Goal: Check status: Check status

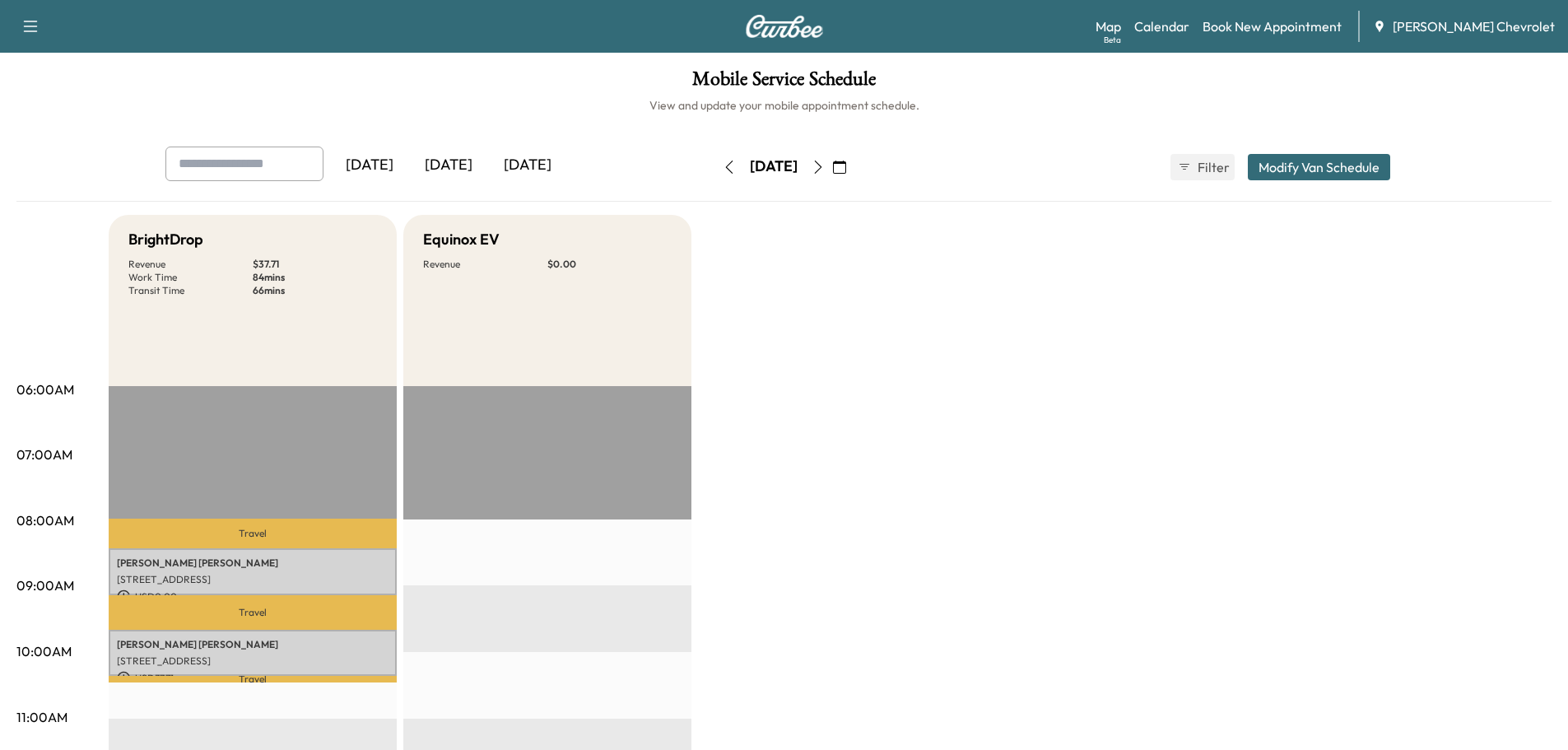
click at [725, 164] on icon "button" at bounding box center [728, 167] width 7 height 13
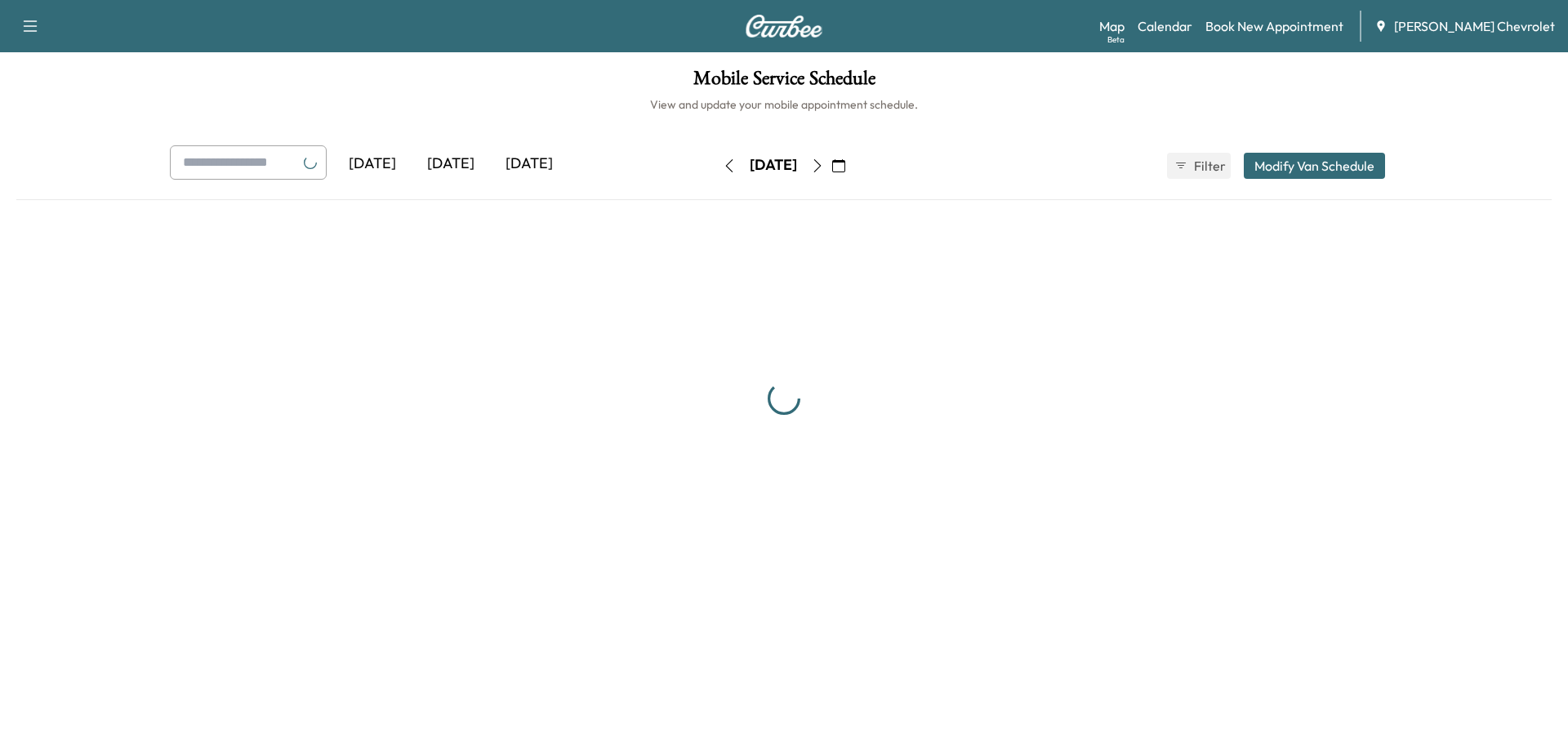
click at [716, 163] on button "button" at bounding box center [729, 166] width 28 height 26
click at [723, 163] on icon "button" at bounding box center [729, 166] width 13 height 13
click at [716, 163] on button "button" at bounding box center [729, 166] width 28 height 26
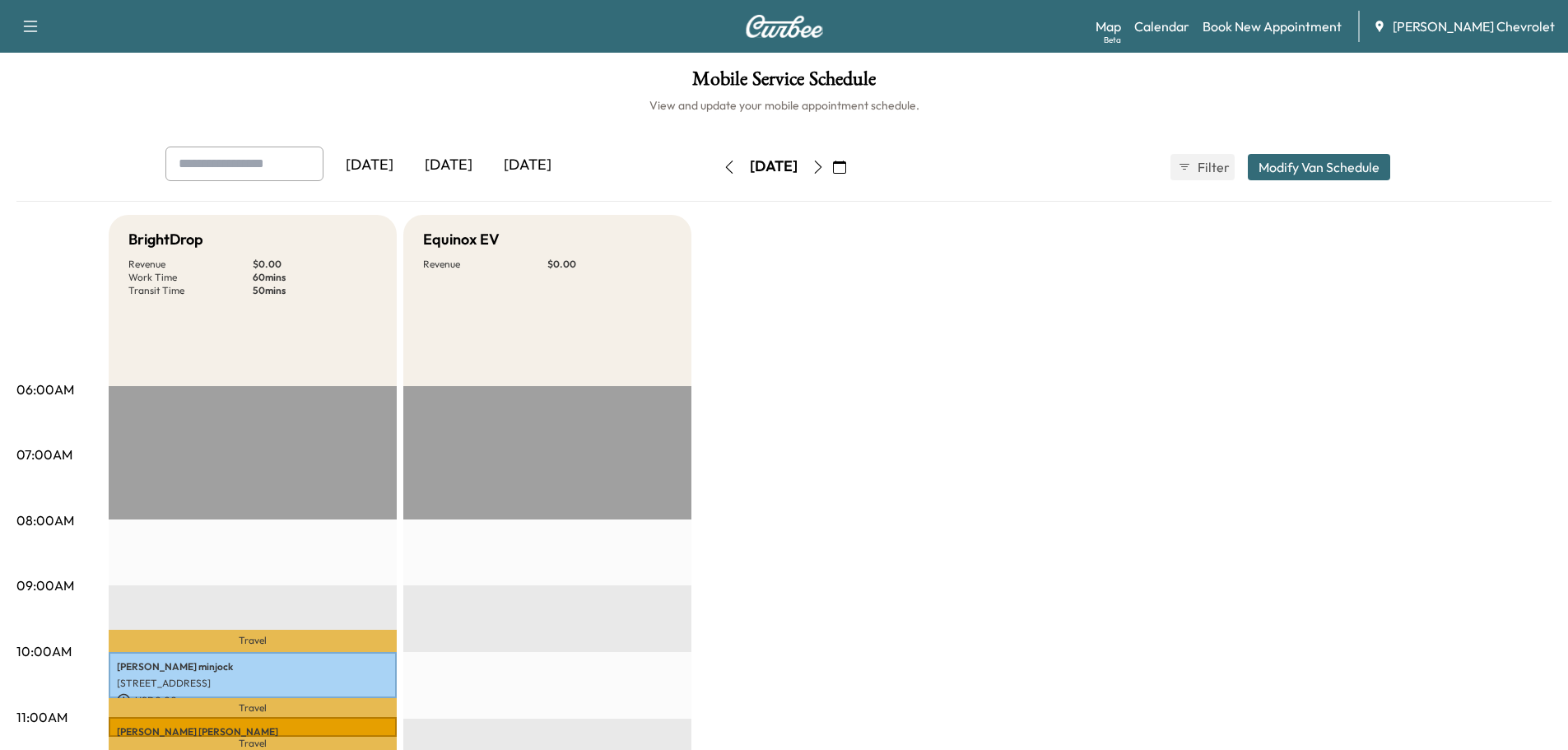
click at [825, 170] on icon "button" at bounding box center [818, 167] width 13 height 13
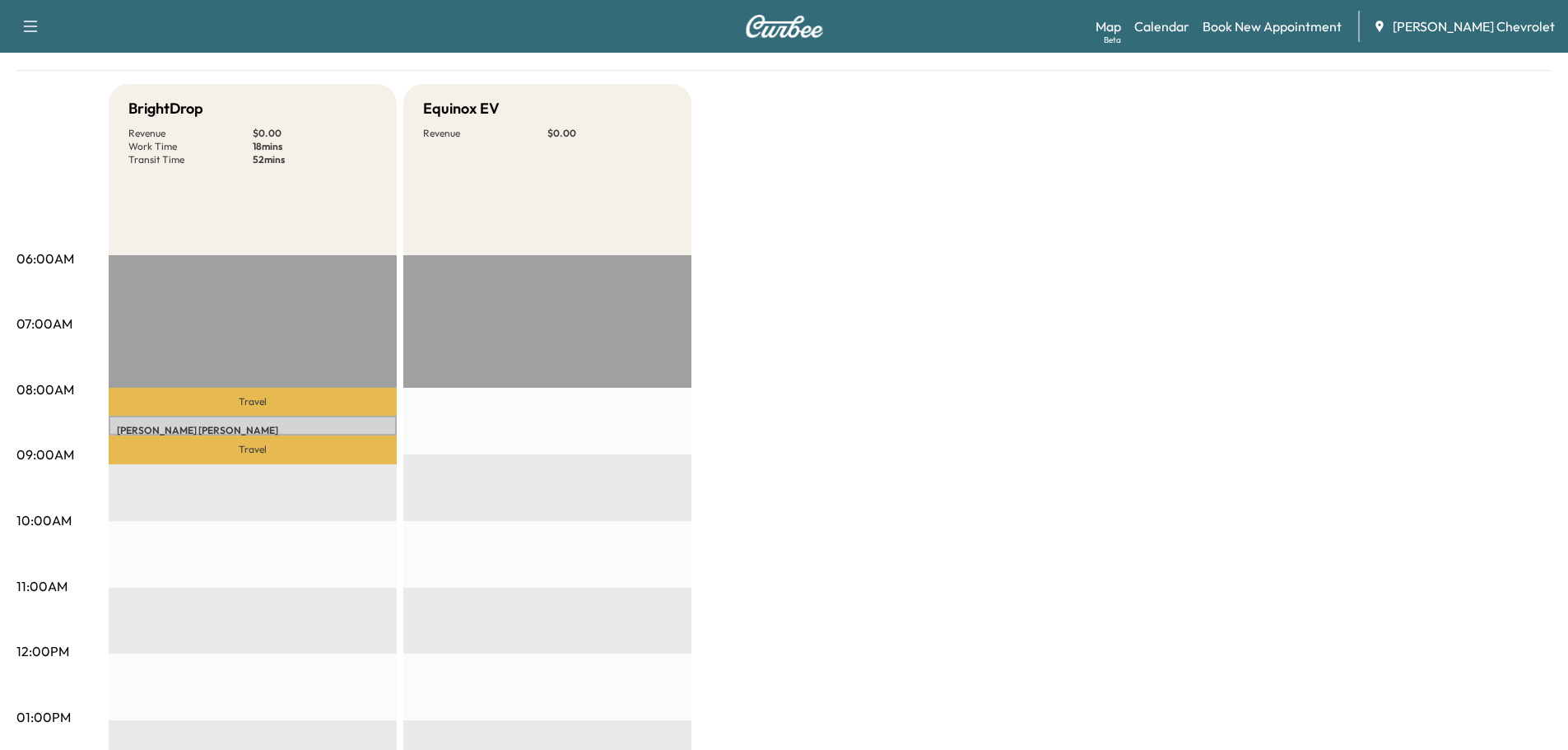
scroll to position [192, 0]
